Goal: Task Accomplishment & Management: Manage account settings

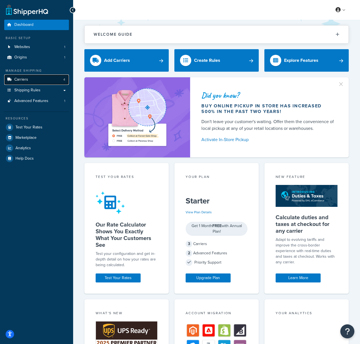
click at [32, 77] on link "Carriers 4" at bounding box center [36, 80] width 65 height 10
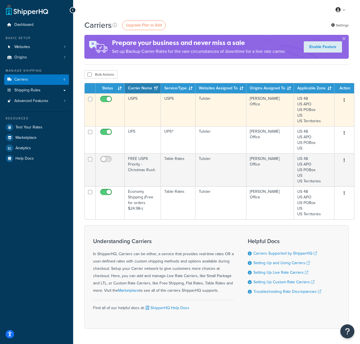
click at [344, 101] on icon "button" at bounding box center [344, 100] width 1 height 4
click at [323, 110] on link "Edit" at bounding box center [320, 112] width 44 height 12
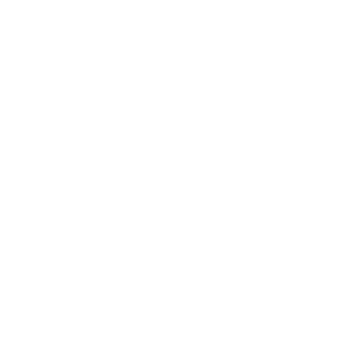
select select "usps"
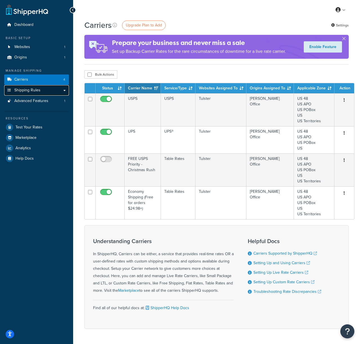
click at [35, 91] on span "Shipping Rules" at bounding box center [27, 90] width 26 height 5
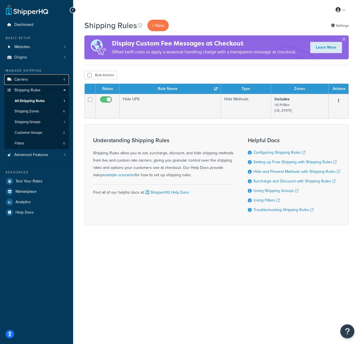
click at [33, 80] on link "Carriers 4" at bounding box center [36, 80] width 65 height 10
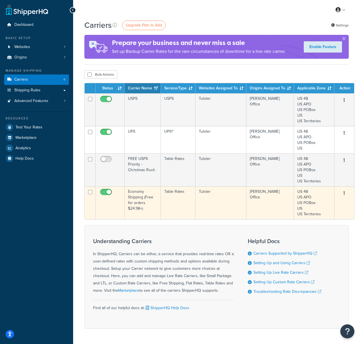
click at [344, 194] on icon "button" at bounding box center [344, 193] width 1 height 4
click at [313, 205] on link "Edit" at bounding box center [320, 205] width 44 height 12
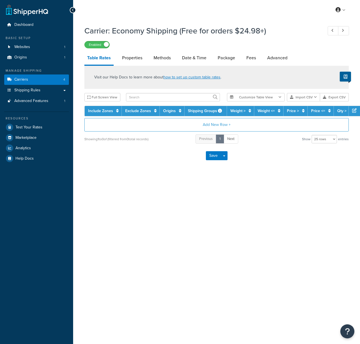
select select "25"
